Goal: Task Accomplishment & Management: Complete application form

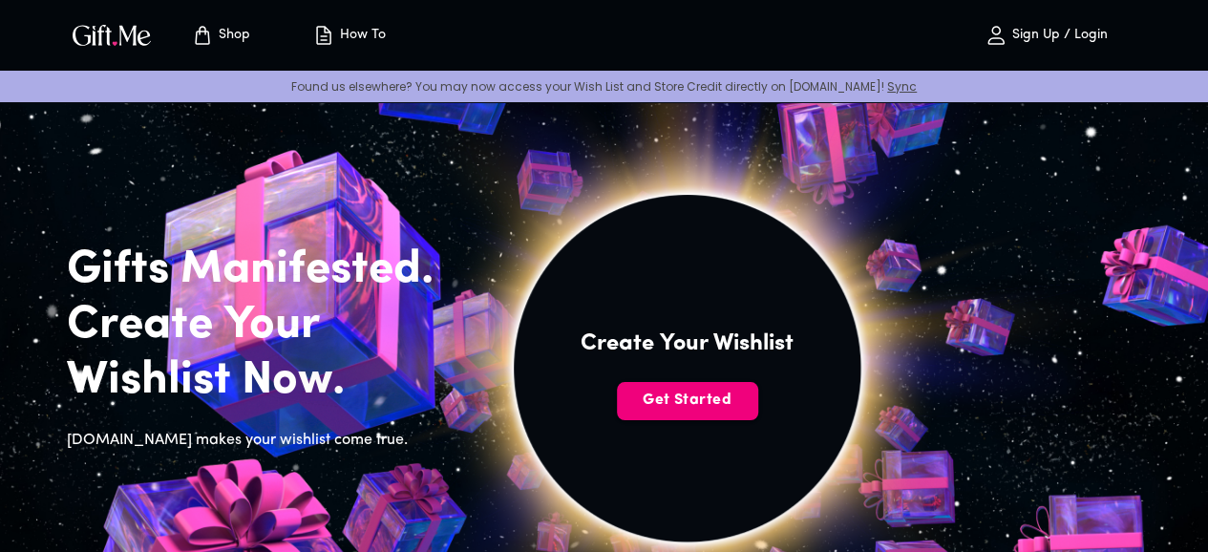
click at [758, 411] on span "Get Started" at bounding box center [687, 400] width 141 height 21
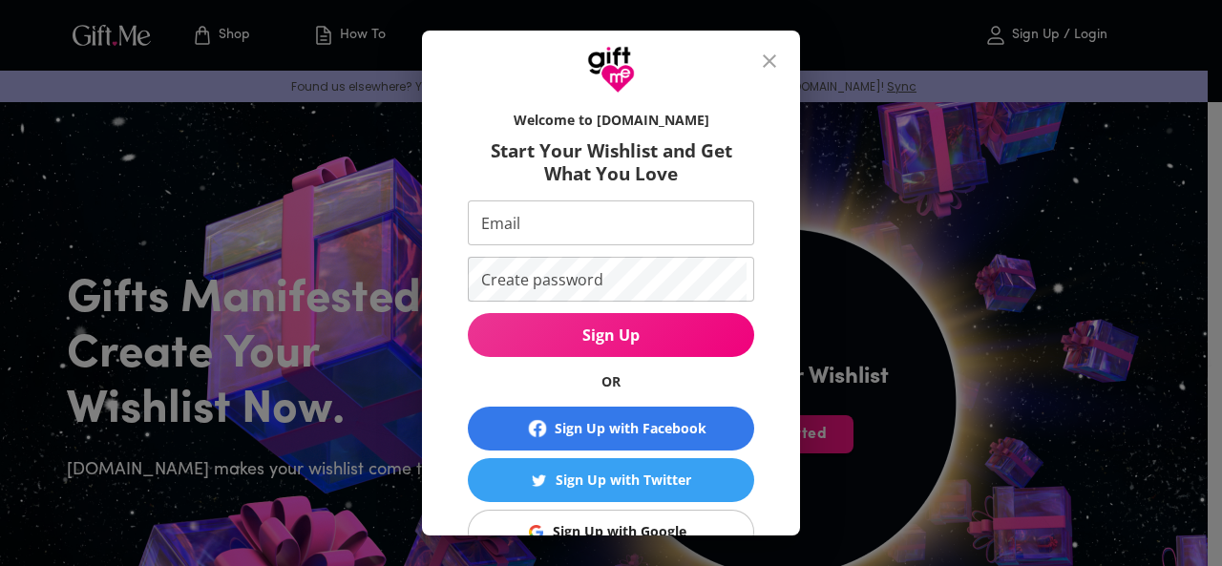
click at [930, 373] on div "Welcome to Gift.me Start Your Wishlist and Get What You Love Email Email Create…" at bounding box center [611, 283] width 1222 height 566
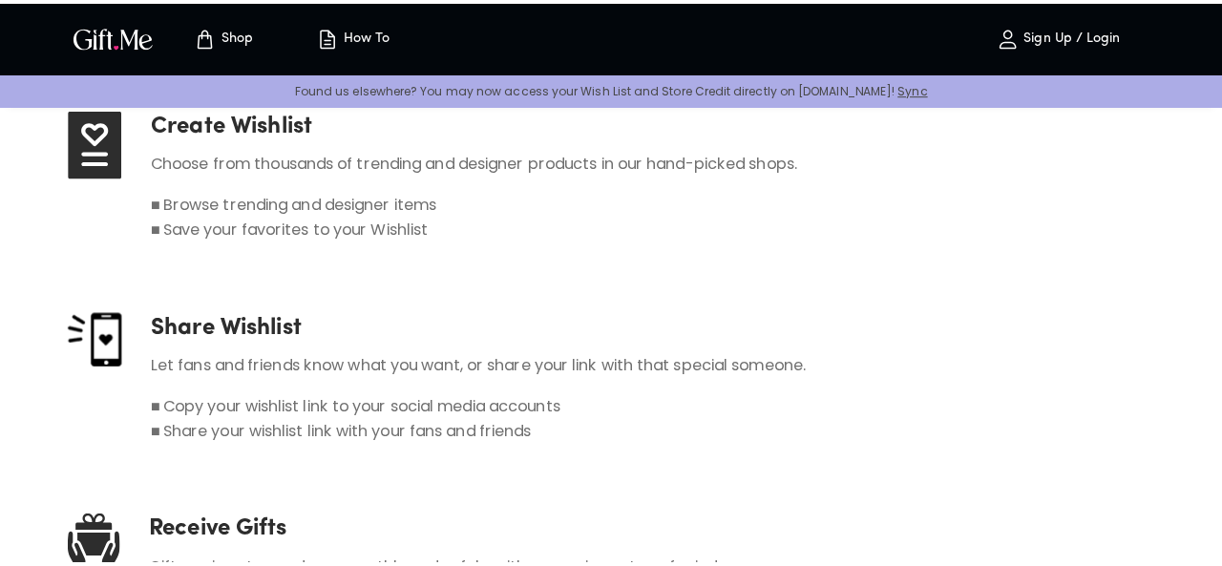
scroll to position [1051, 0]
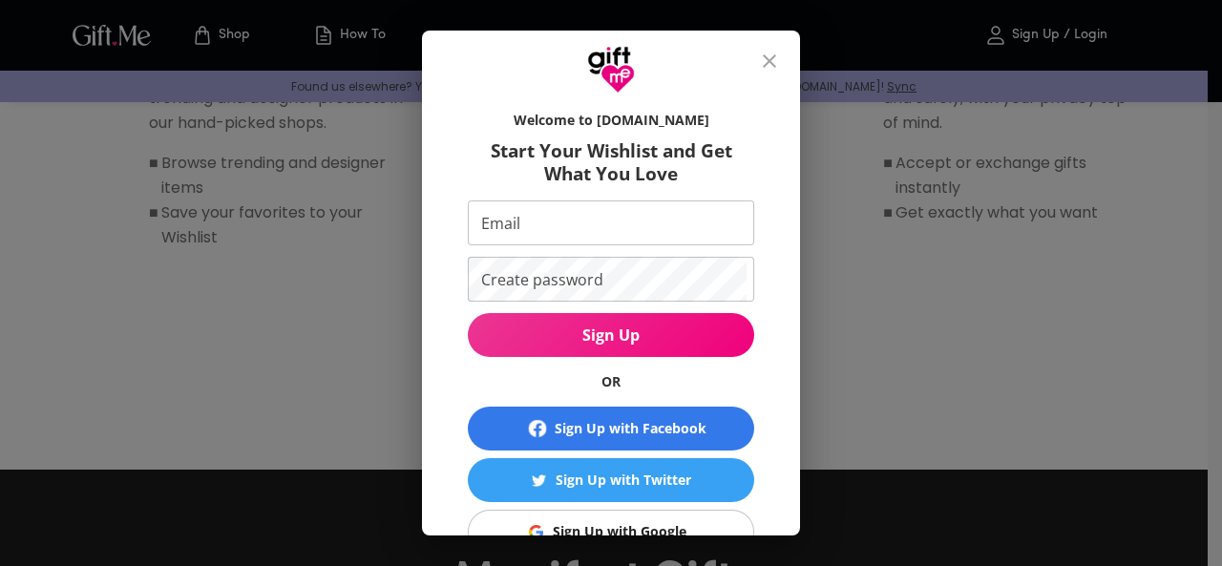
click at [594, 236] on input "Email" at bounding box center [607, 223] width 279 height 45
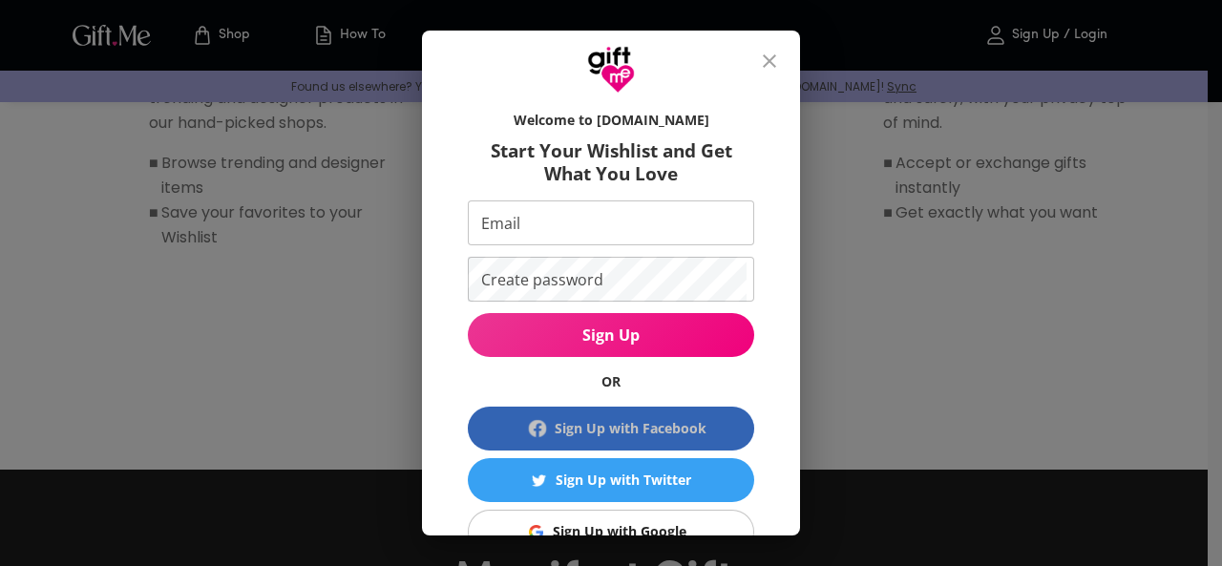
click at [596, 419] on div "Sign Up with Facebook" at bounding box center [631, 428] width 152 height 21
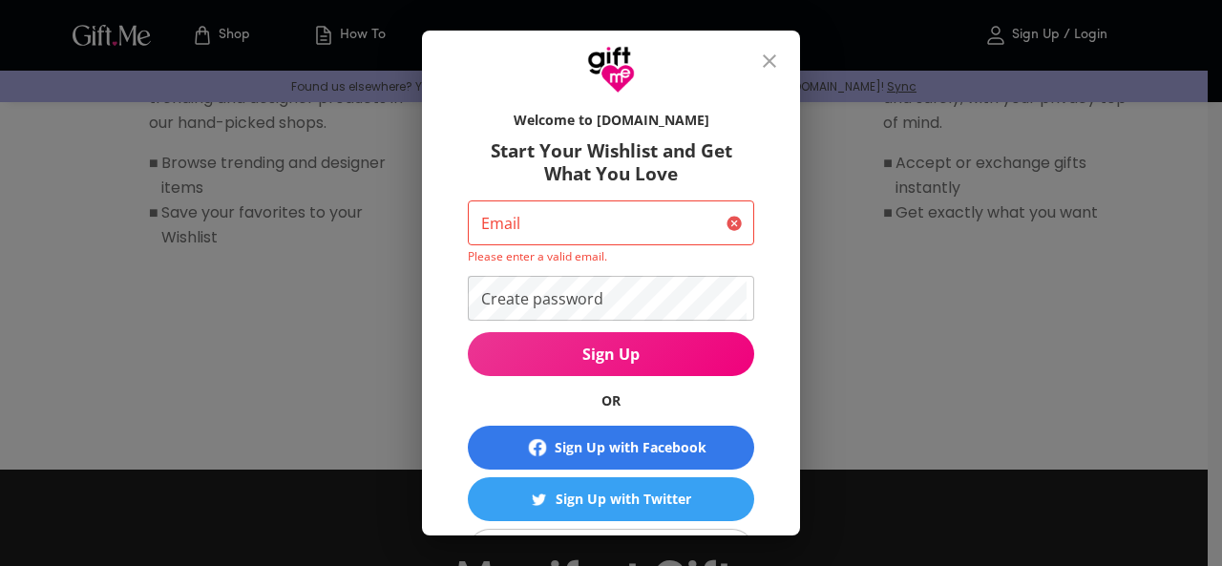
click at [572, 447] on div "Sign Up with Facebook" at bounding box center [631, 447] width 152 height 21
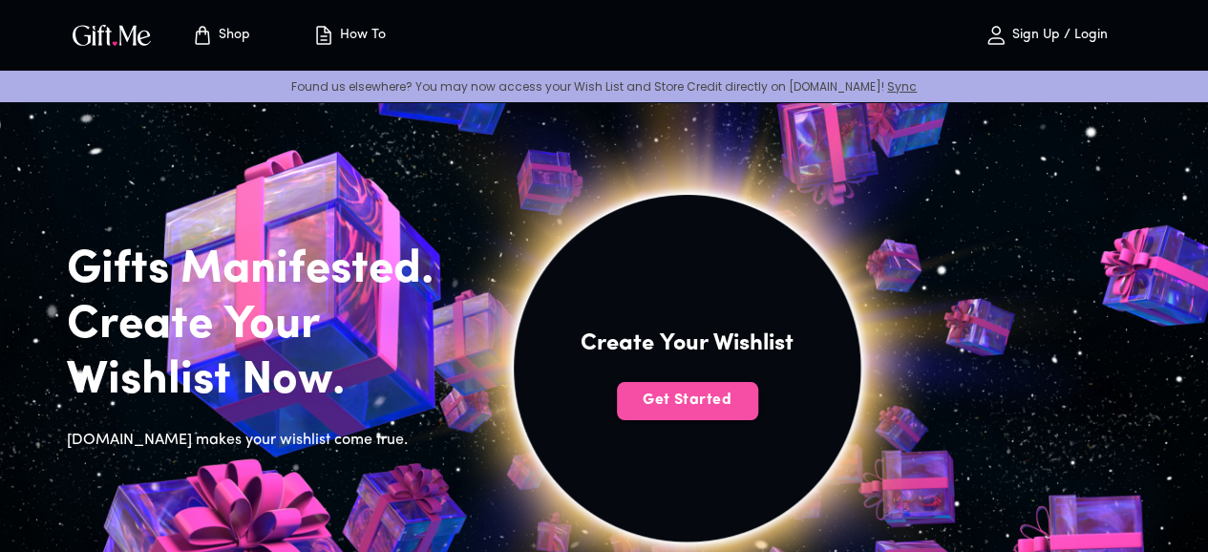
click at [758, 411] on span "Get Started" at bounding box center [687, 400] width 141 height 21
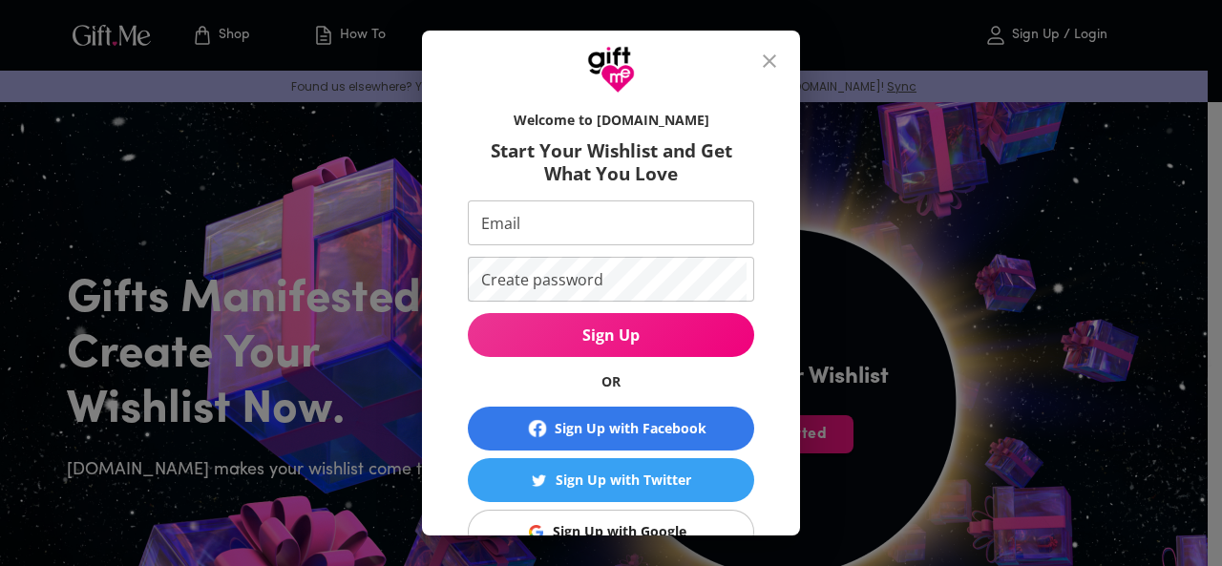
scroll to position [96, 0]
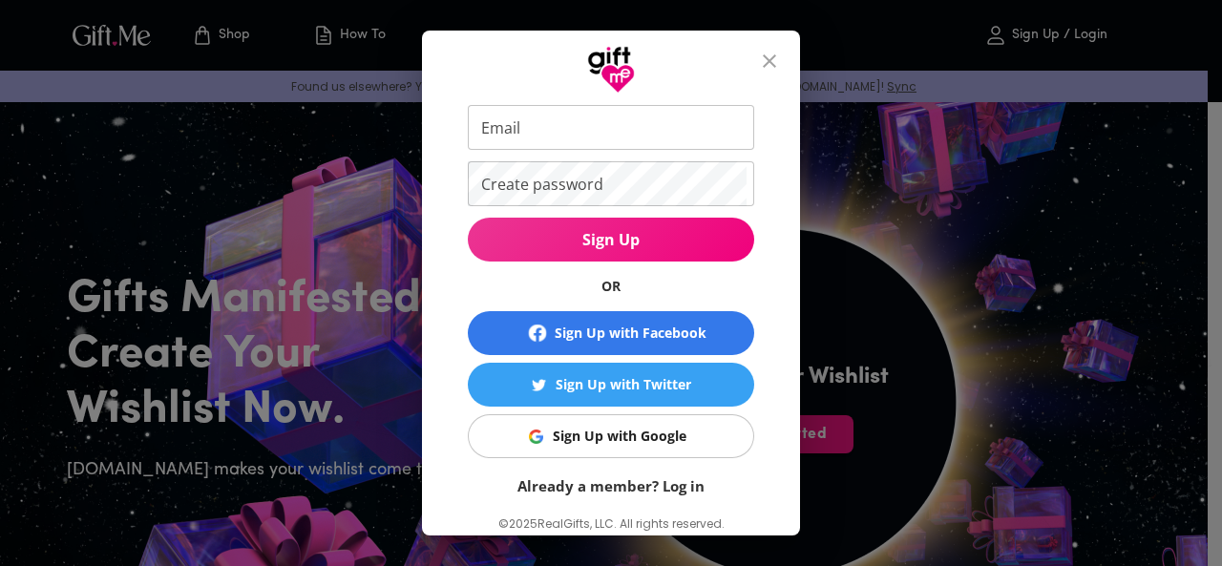
click at [539, 417] on button "Sign Up with Google" at bounding box center [611, 436] width 287 height 44
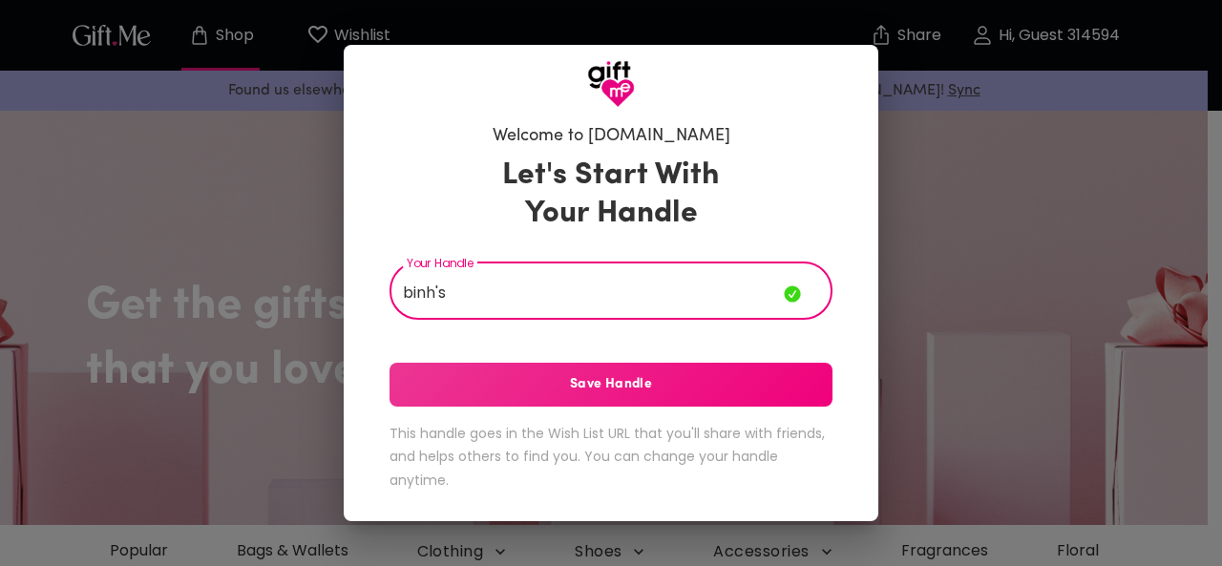
click at [674, 389] on span "Save Handle" at bounding box center [611, 384] width 443 height 21
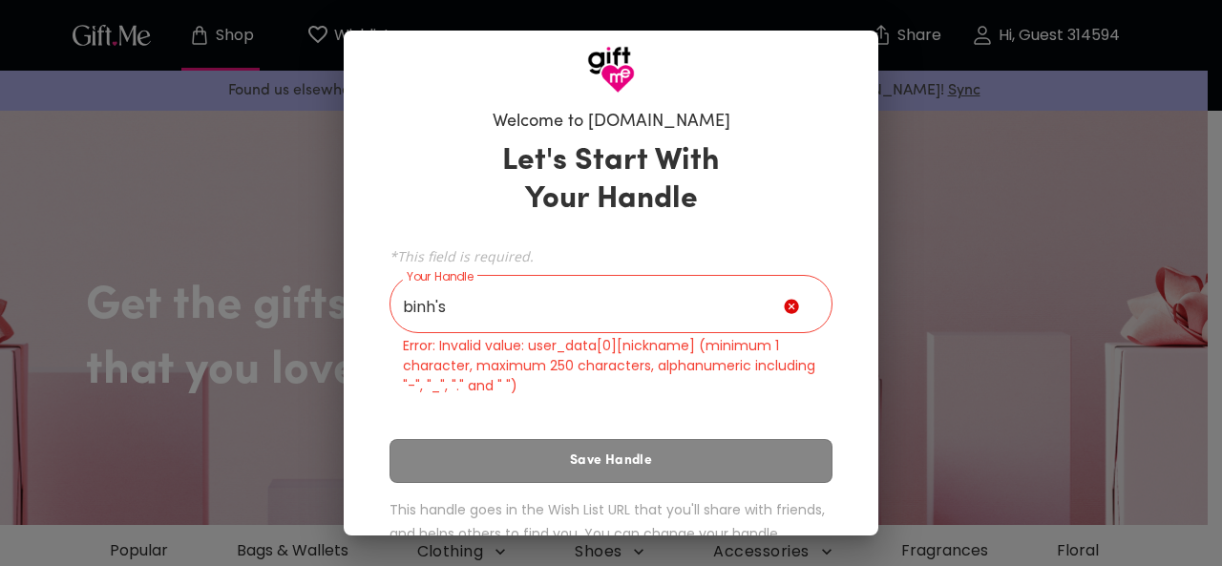
click at [478, 314] on input "binh's" at bounding box center [587, 306] width 394 height 53
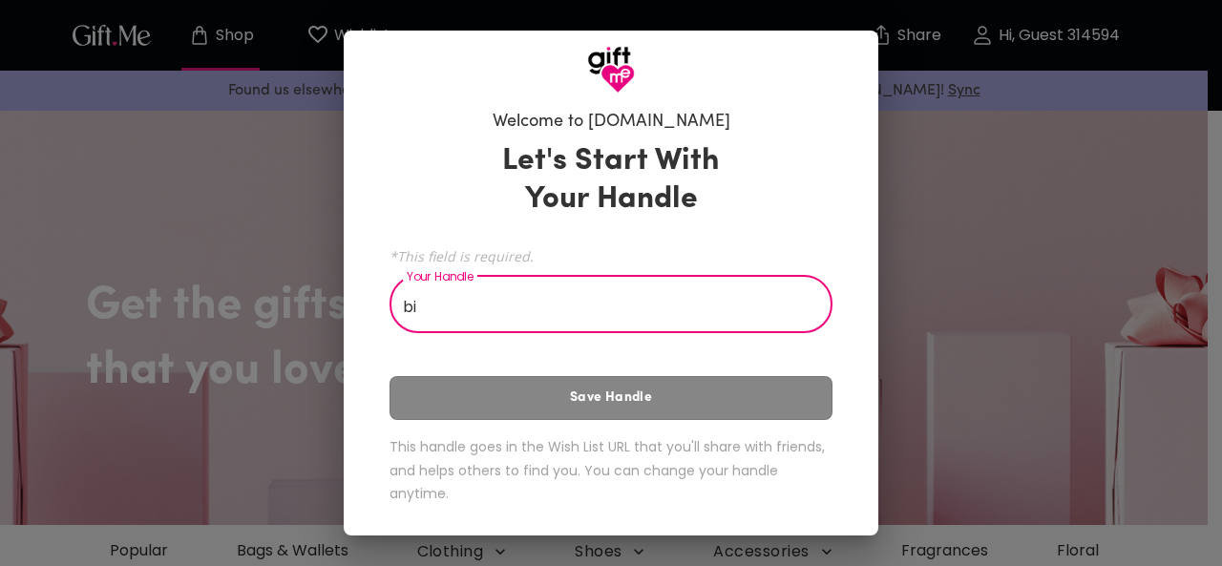
type input "b"
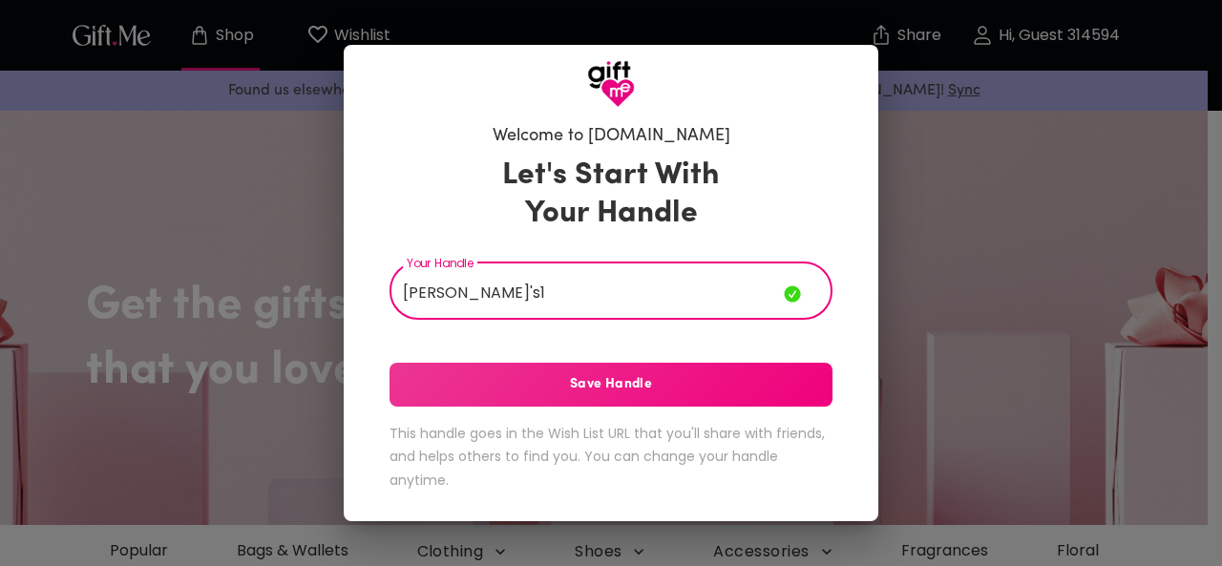
click at [487, 370] on button "Save Handle" at bounding box center [611, 385] width 443 height 44
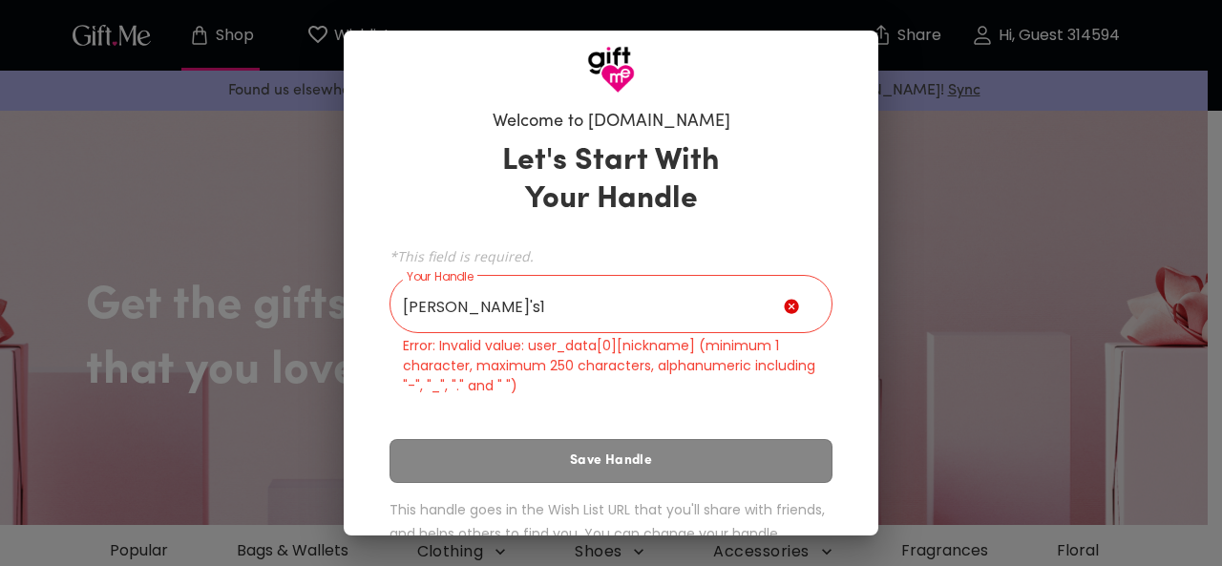
click at [487, 312] on input "Binh's1" at bounding box center [587, 306] width 394 height 53
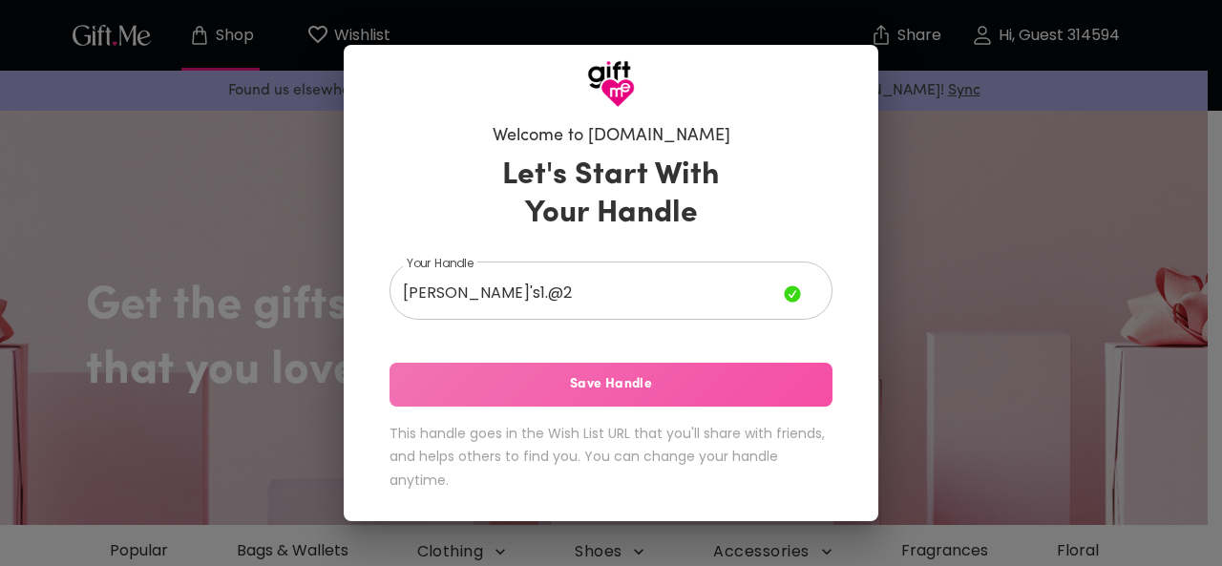
click at [575, 385] on span "Save Handle" at bounding box center [611, 384] width 443 height 21
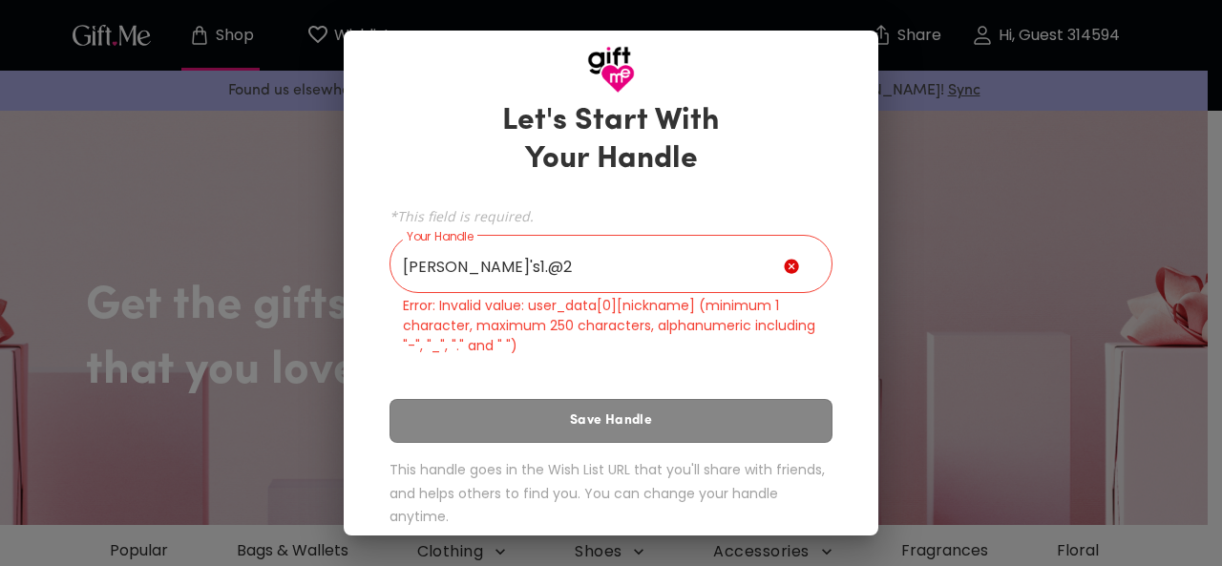
scroll to position [62, 0]
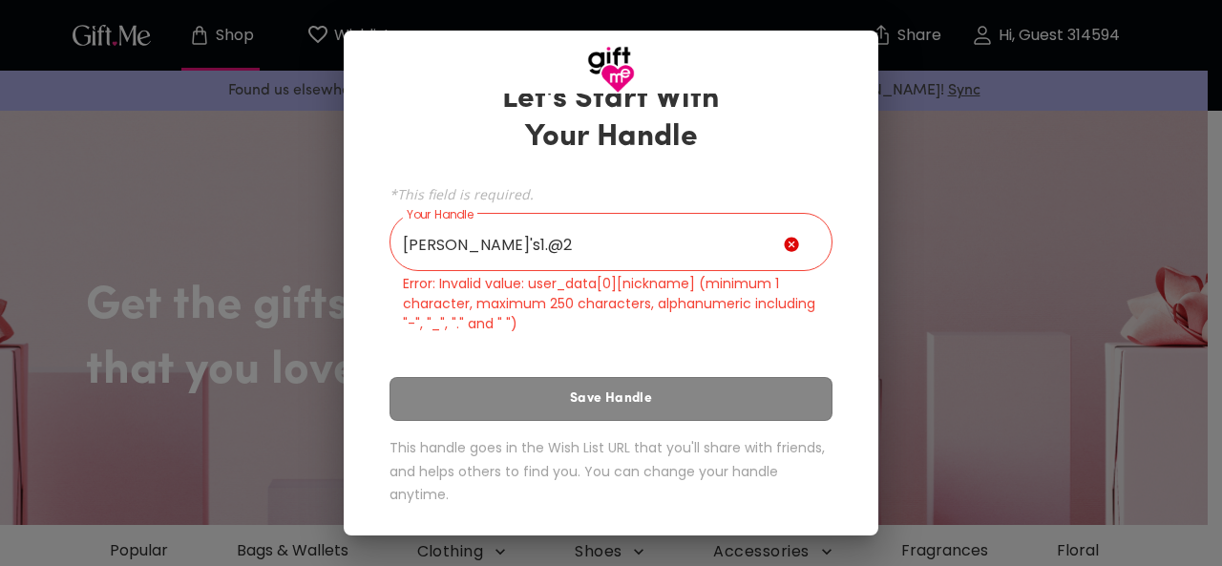
click at [479, 249] on input "Binh's1.@2" at bounding box center [587, 244] width 394 height 53
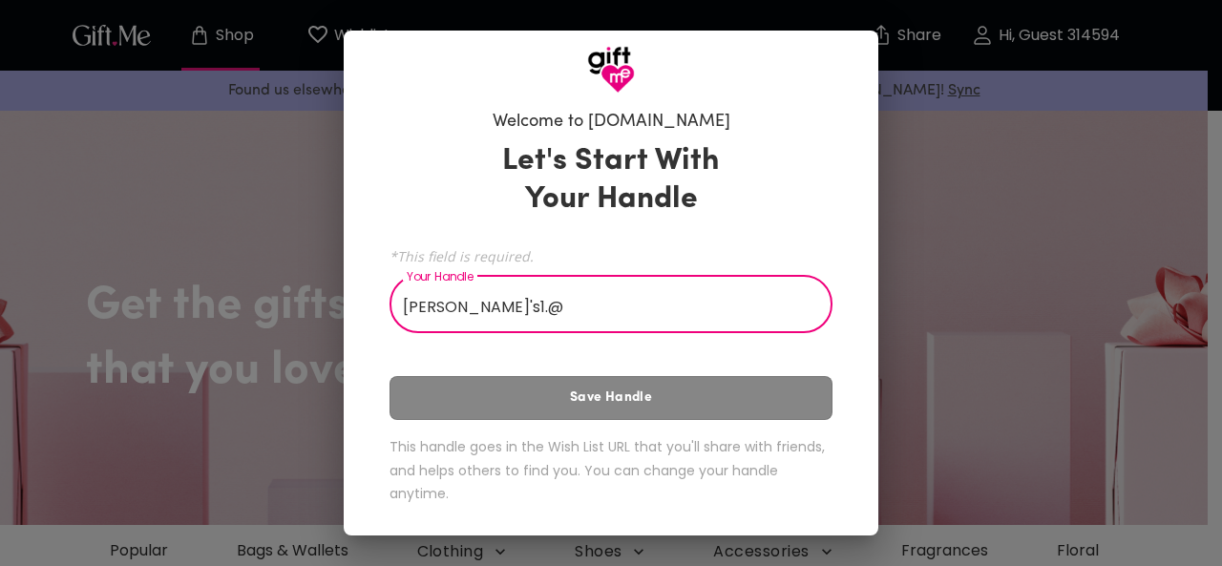
scroll to position [0, 0]
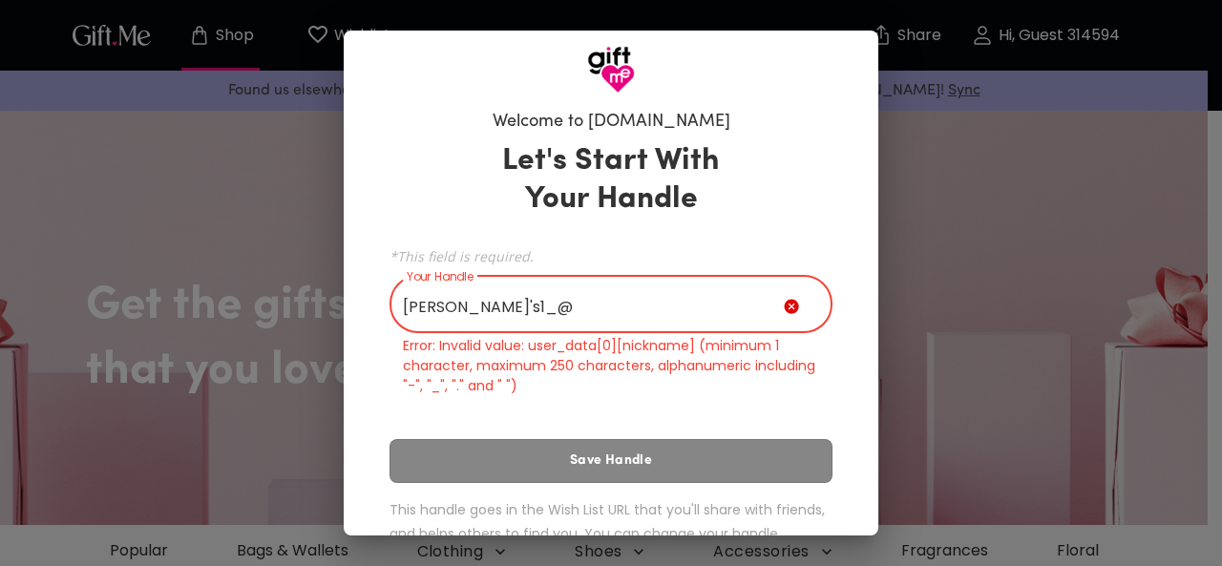
click at [492, 307] on input "Binh's1_@" at bounding box center [587, 306] width 394 height 53
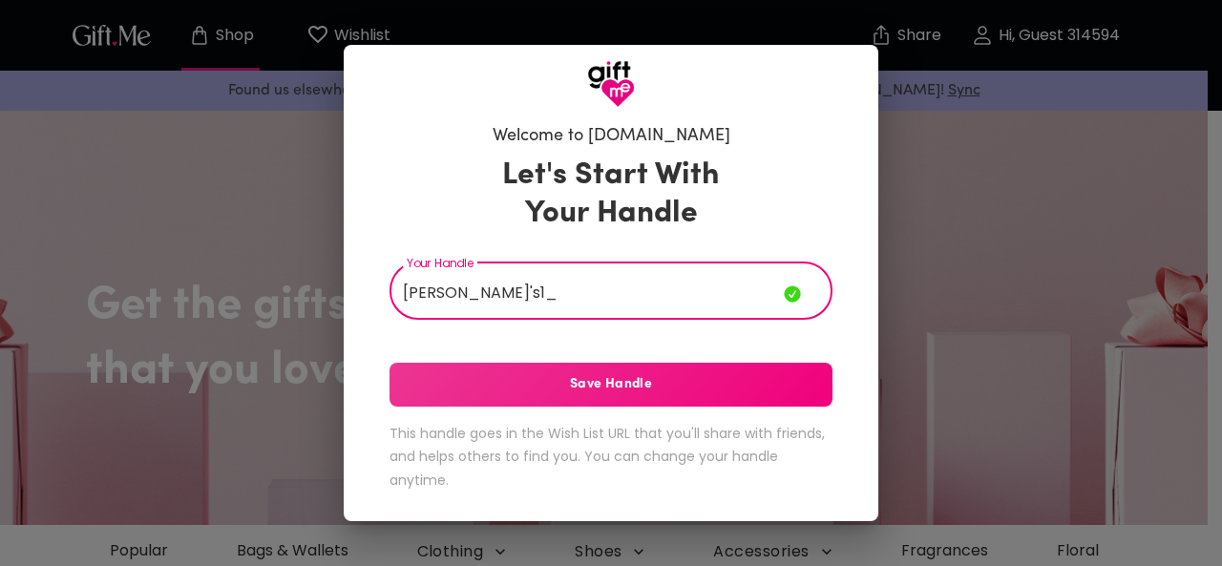
click at [475, 402] on button "Save Handle" at bounding box center [611, 385] width 443 height 44
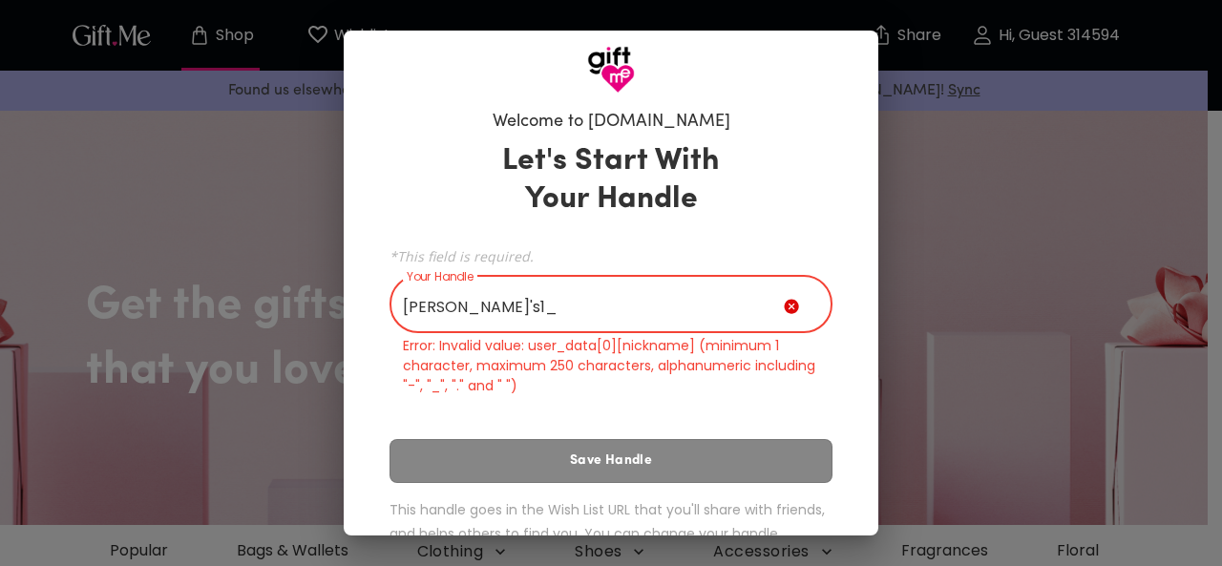
click at [436, 308] on input "Binh's1_" at bounding box center [587, 306] width 394 height 53
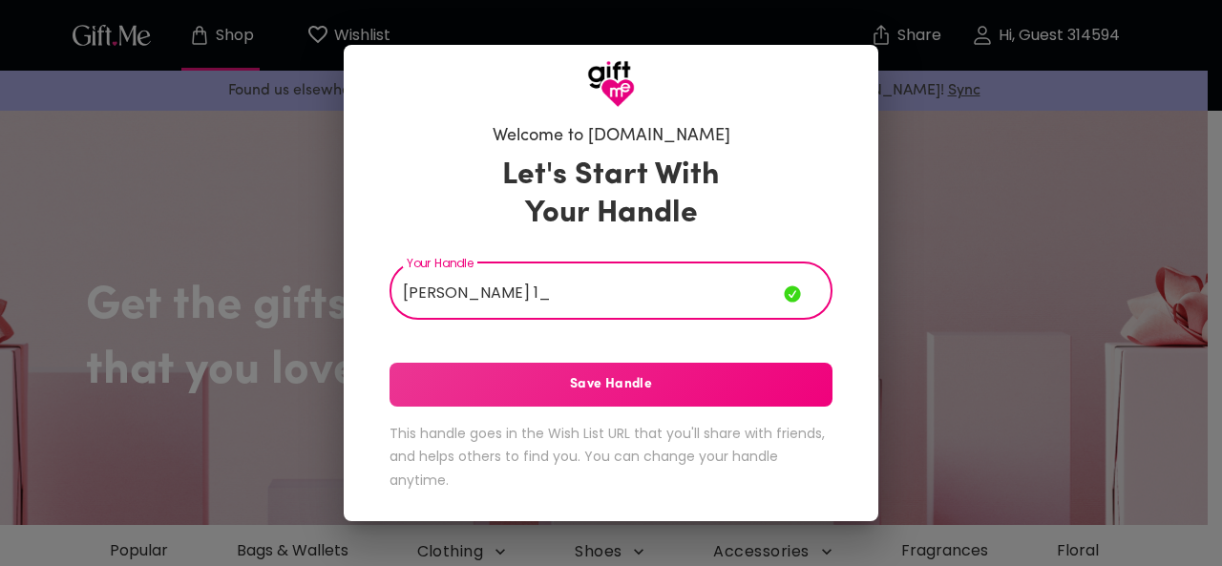
type input "Binh 1_"
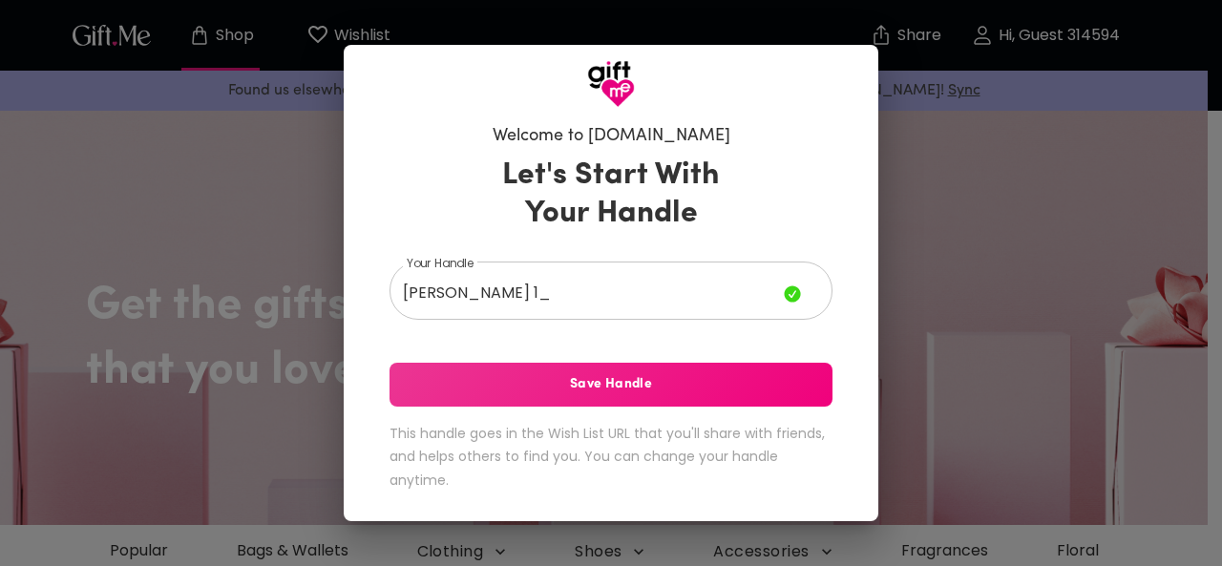
click at [716, 357] on div "Let's Start With Your Handle Your Handle Binh 1_ Your Handle Save Handle This h…" at bounding box center [611, 327] width 443 height 359
click at [712, 366] on button "Save Handle" at bounding box center [611, 385] width 443 height 44
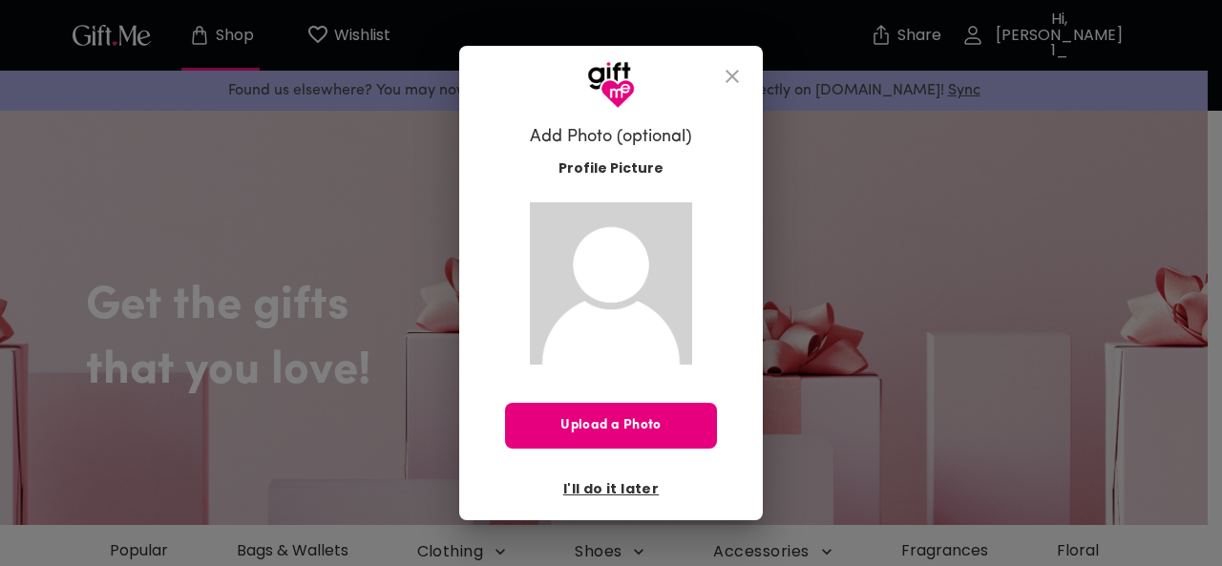
click at [698, 403] on div "Upload a Photo I'll do it later" at bounding box center [611, 454] width 212 height 102
click at [598, 488] on span "I'll do it later" at bounding box center [611, 488] width 96 height 21
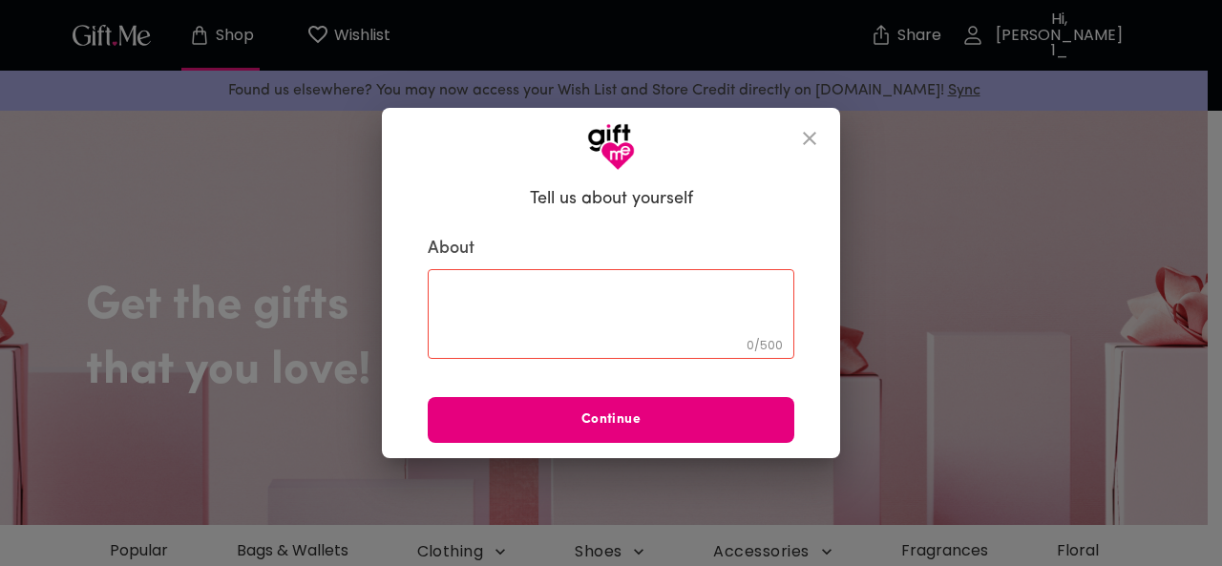
click at [806, 140] on icon "close" at bounding box center [809, 138] width 13 height 13
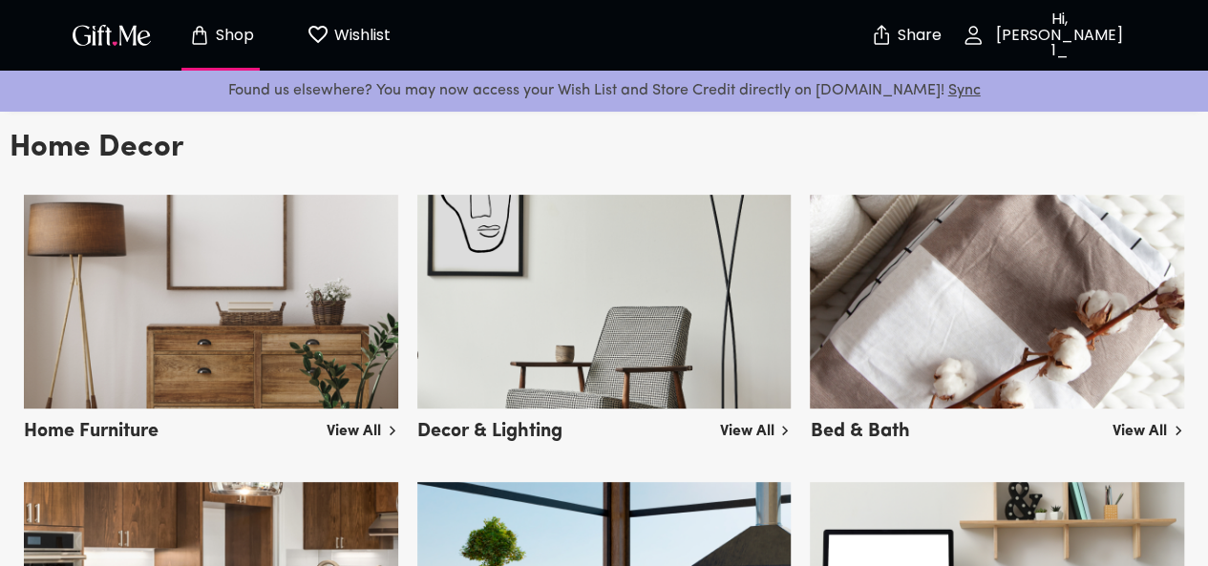
scroll to position [3820, 0]
